Goal: Check status: Check status

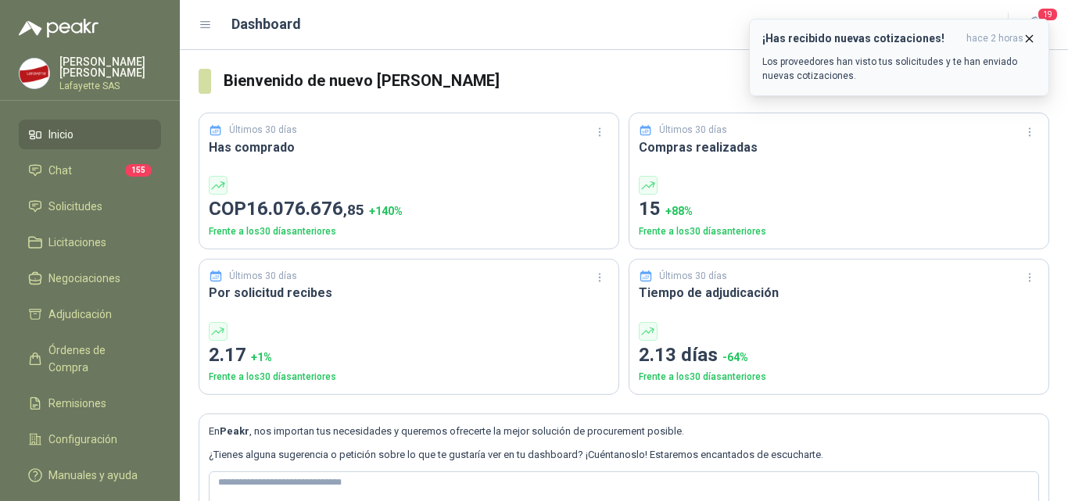
click at [1033, 34] on icon "button" at bounding box center [1029, 38] width 13 height 13
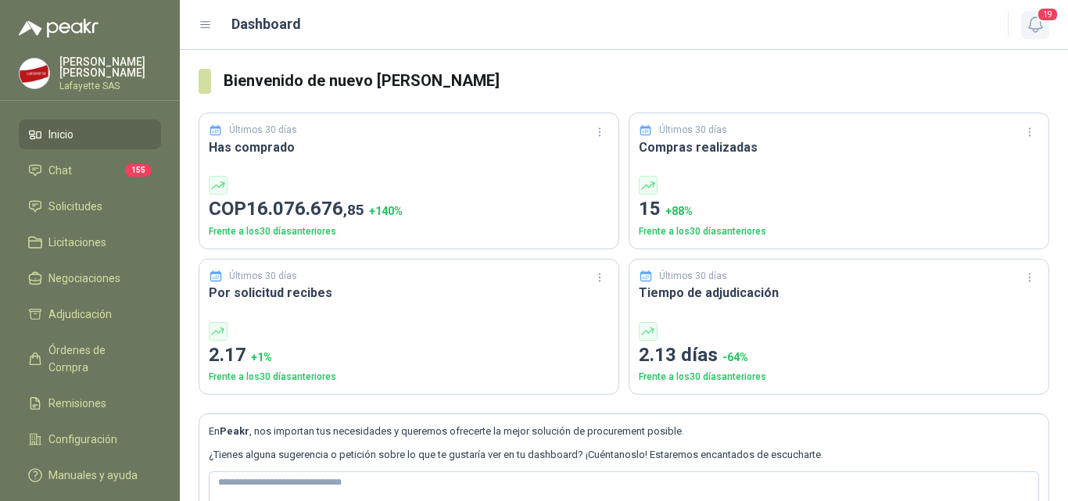
click at [1037, 27] on icon "button" at bounding box center [1036, 25] width 20 height 20
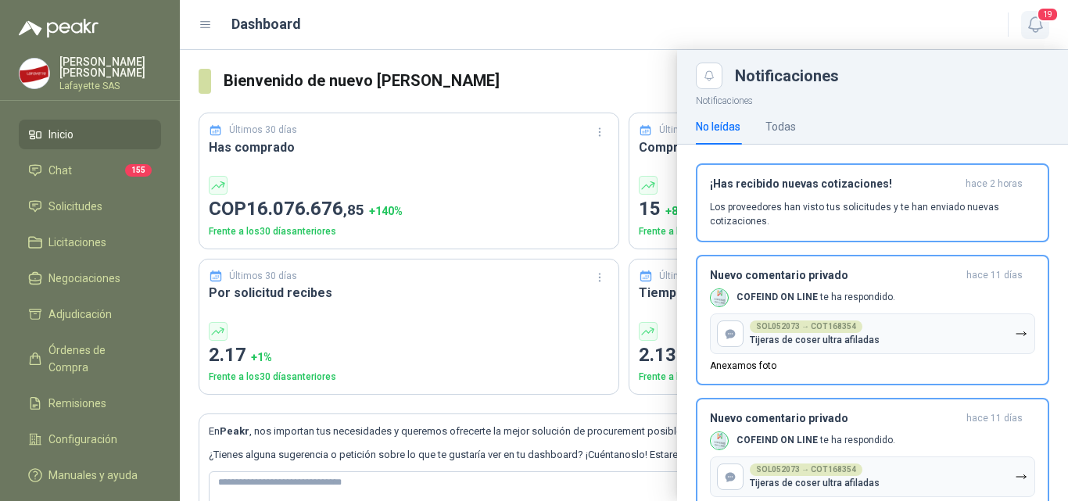
click at [1037, 27] on icon "button" at bounding box center [1036, 25] width 20 height 20
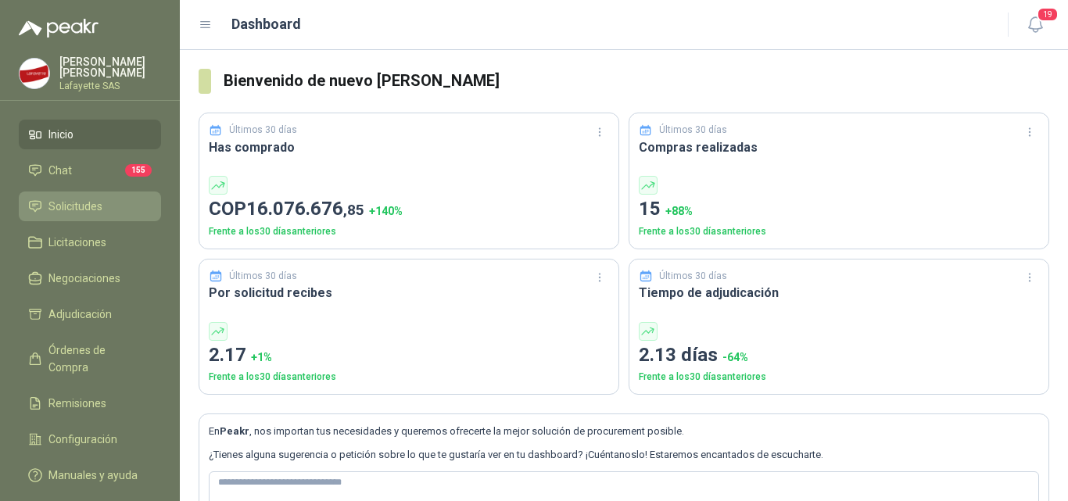
click at [71, 194] on link "Solicitudes" at bounding box center [90, 207] width 142 height 30
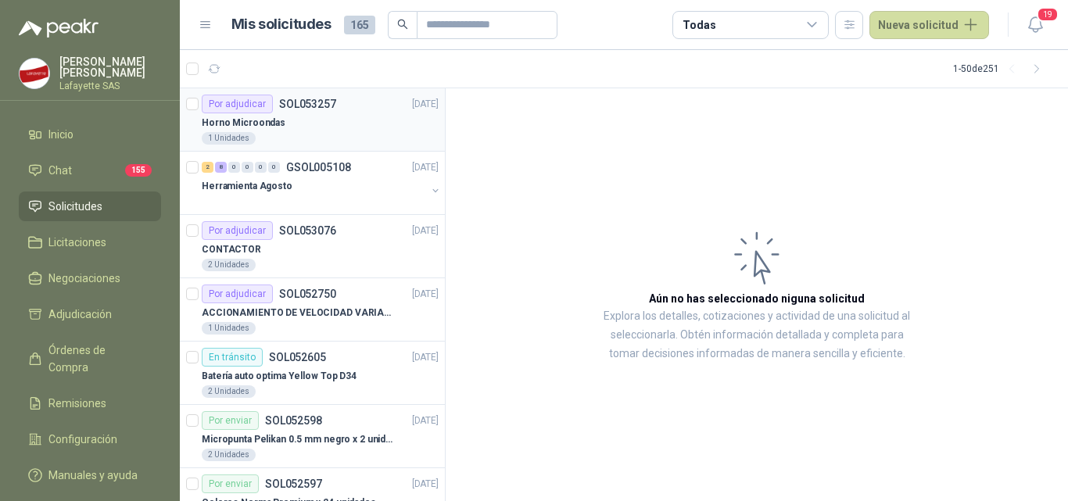
click at [295, 118] on div "Horno Microondas" at bounding box center [320, 122] width 237 height 19
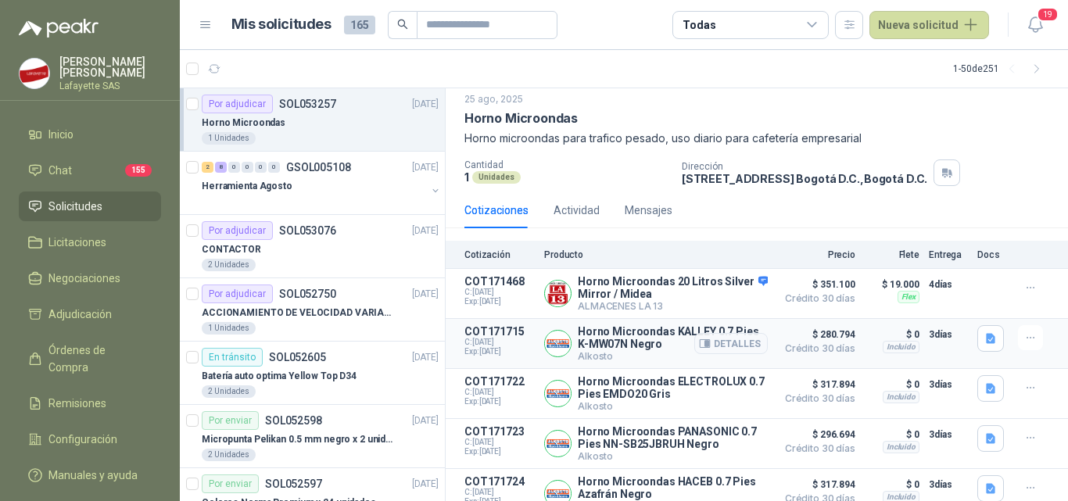
scroll to position [72, 0]
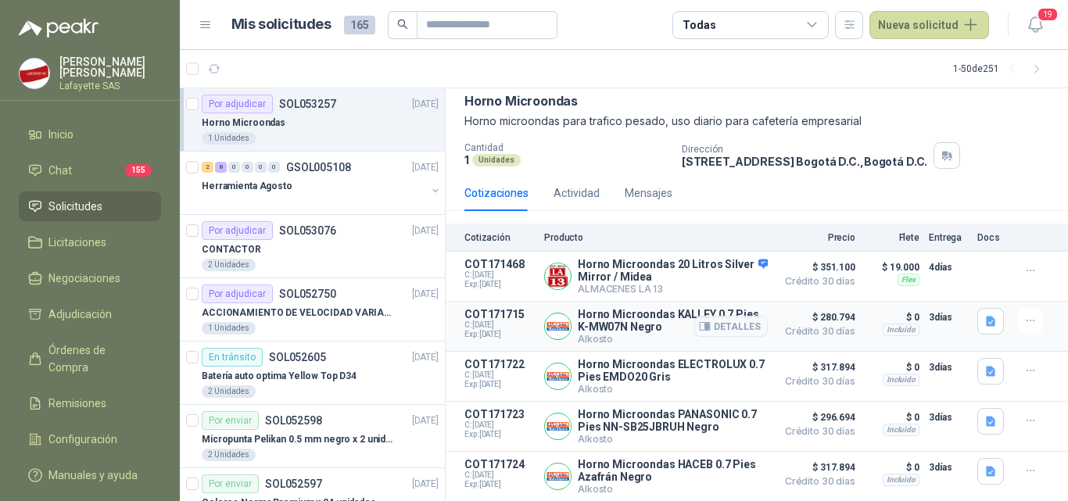
click at [715, 308] on div "Detalles" at bounding box center [732, 326] width 74 height 37
click at [1025, 318] on icon "button" at bounding box center [1031, 320] width 13 height 13
click at [818, 327] on span "Crédito 30 días" at bounding box center [816, 331] width 78 height 9
click at [702, 319] on button "Detalles" at bounding box center [732, 326] width 74 height 21
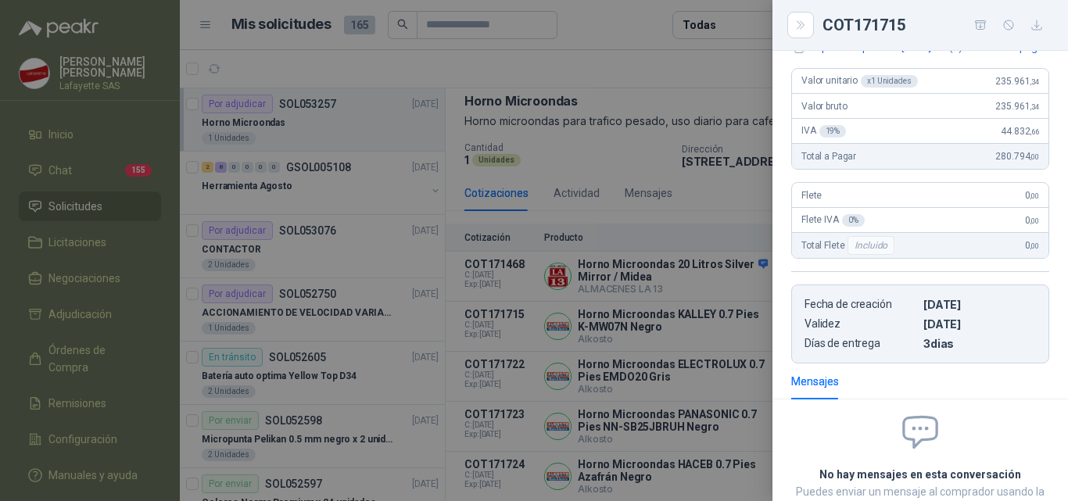
scroll to position [0, 0]
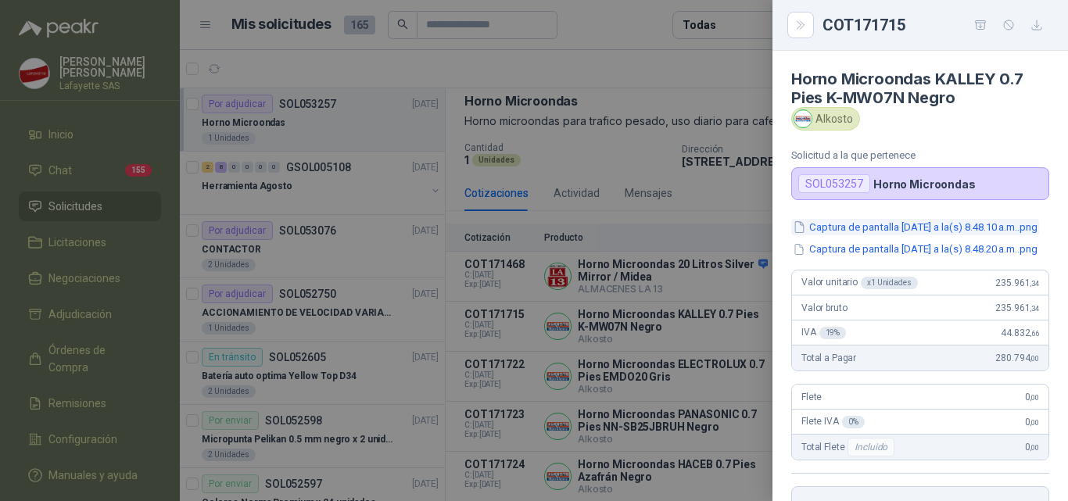
click at [946, 228] on button "Captura de pantalla [DATE] a la(s) 8.48.10 a.m..png" at bounding box center [916, 227] width 248 height 16
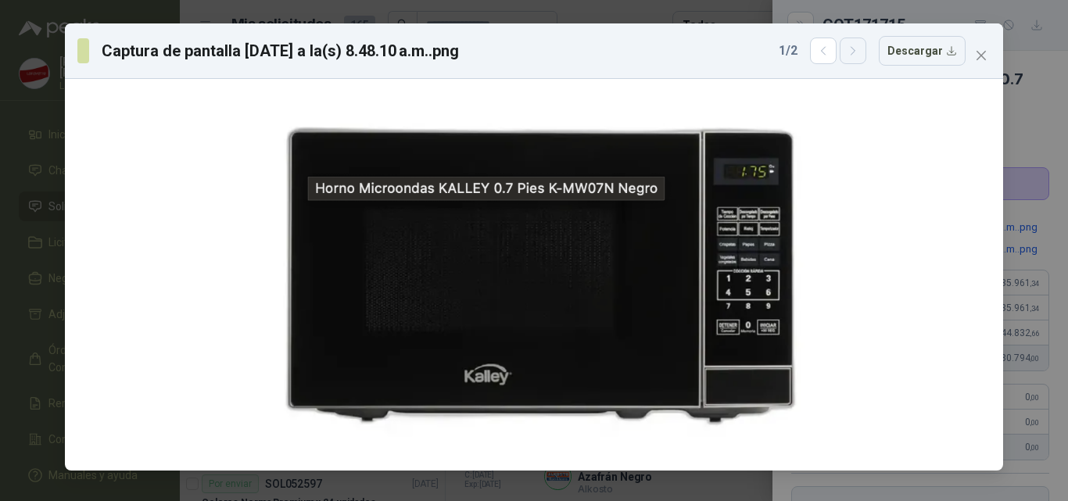
click at [860, 53] on icon "button" at bounding box center [853, 51] width 13 height 13
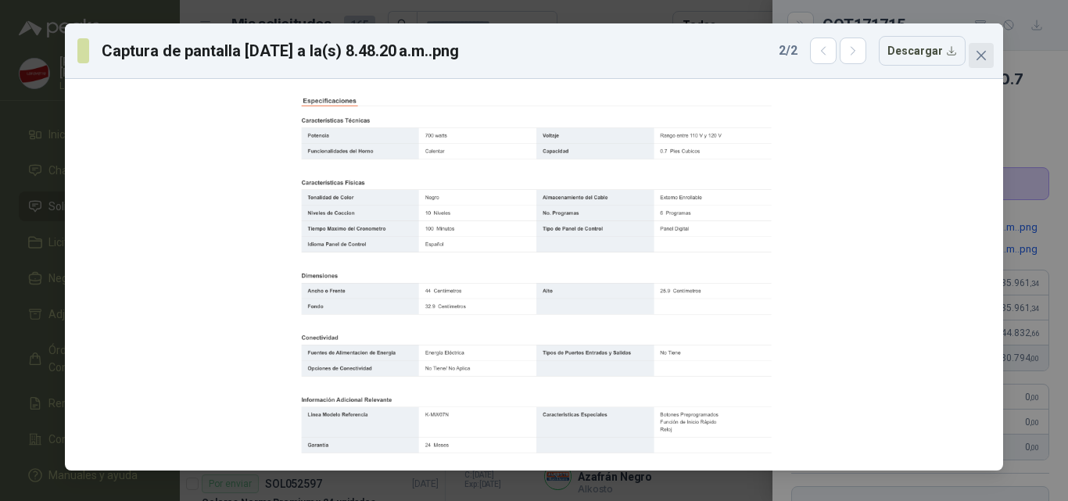
click at [980, 53] on icon "close" at bounding box center [981, 55] width 9 height 9
